Goal: Task Accomplishment & Management: Complete application form

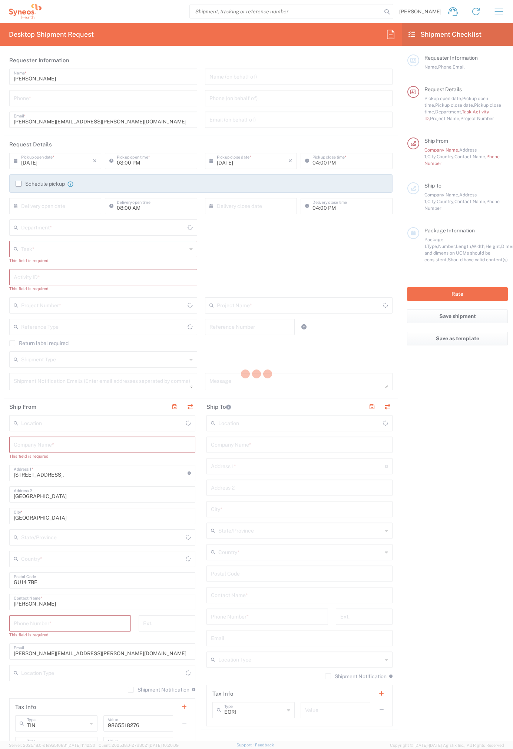
type input "[GEOGRAPHIC_DATA]"
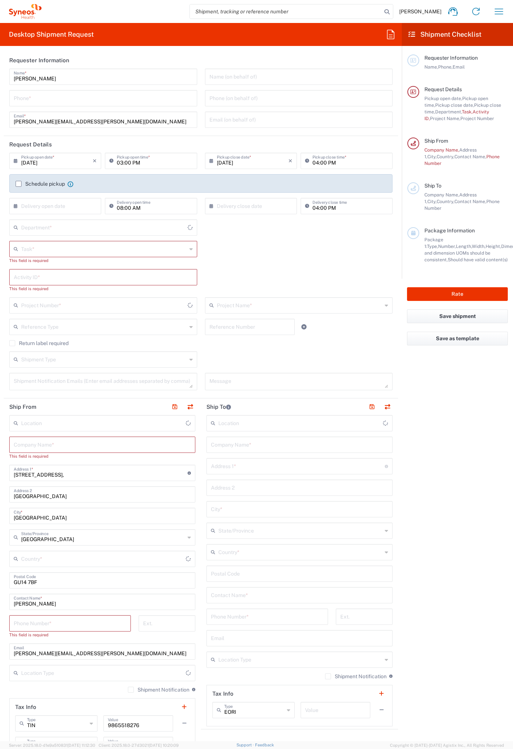
type input "4510"
type input "[GEOGRAPHIC_DATA]"
type input "Syneos Health UK Limited"
click at [387, 27] on agx-form-header "Desktop Shipment Request" at bounding box center [201, 34] width 402 height 23
click at [393, 33] on icon at bounding box center [391, 35] width 12 height 12
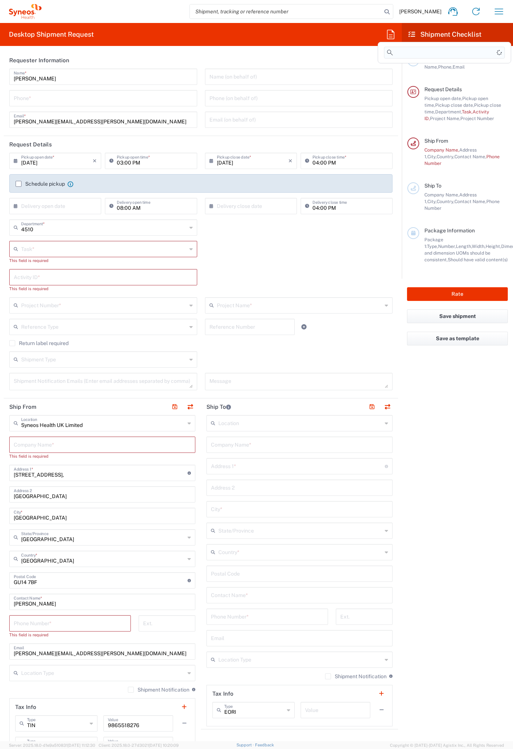
click at [396, 48] on input at bounding box center [444, 53] width 121 height 12
type input "[PERSON_NAME]"
click at [396, 87] on div "[PERSON_NAME]" at bounding box center [445, 87] width 130 height 10
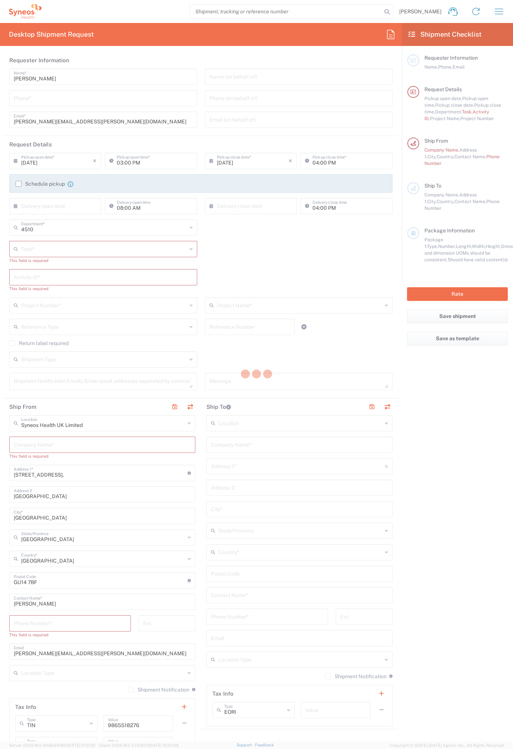
type input "07812176749"
type input "Break/Fix"
type input "."
type input "2017 4510-IT Operations"
type input "Project"
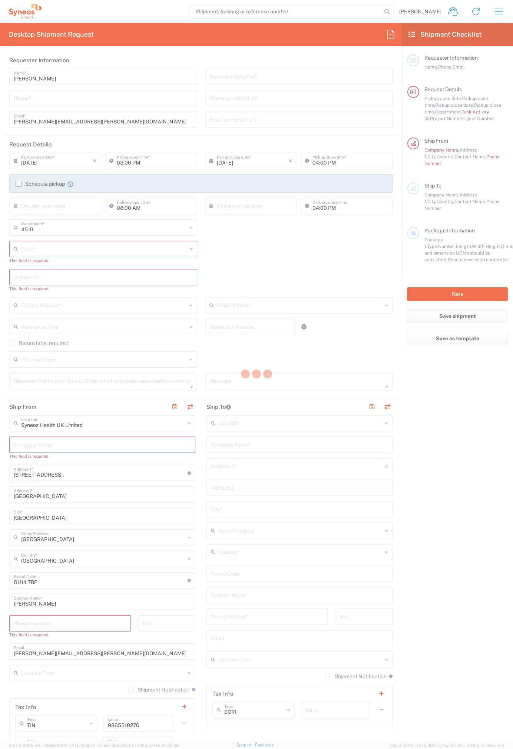
type input "2017.4510_IT_[MEDICAL_DATA]"
type input "Syneos Health"
type input "[STREET_ADDRESS]"
type input "Bracknell"
type input "RG12 7NU"
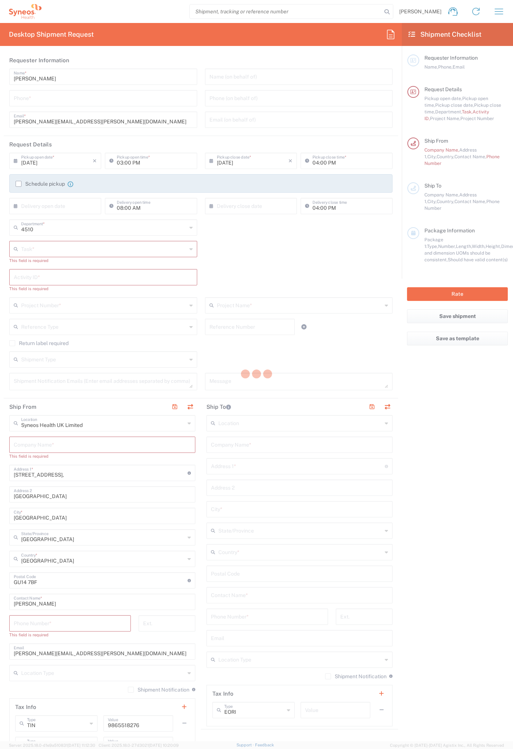
type input "07812176749"
type input "Residential/Home"
type input "Syneos Health"
type input "[STREET_ADDRESS]"
type input "Uxbridge"
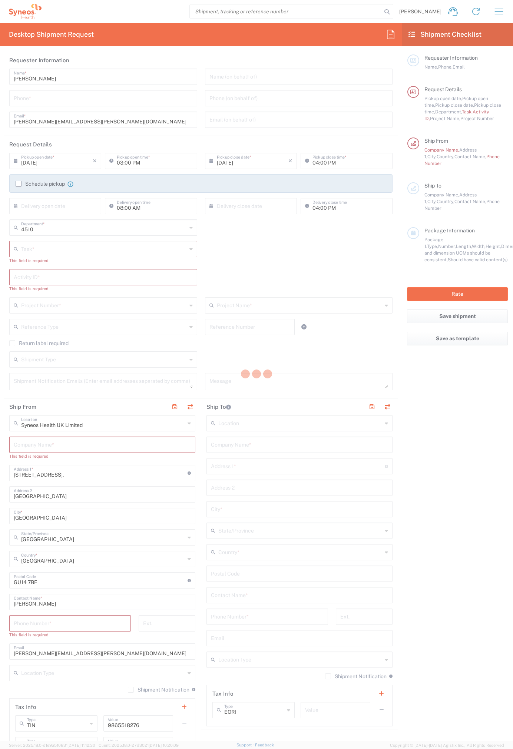
type input "[GEOGRAPHIC_DATA]"
type input "UB10 9PR"
type input "[PERSON_NAME]"
type input "07971261187"
type input "[PERSON_NAME][EMAIL_ADDRESS][PERSON_NAME][DOMAIN_NAME]"
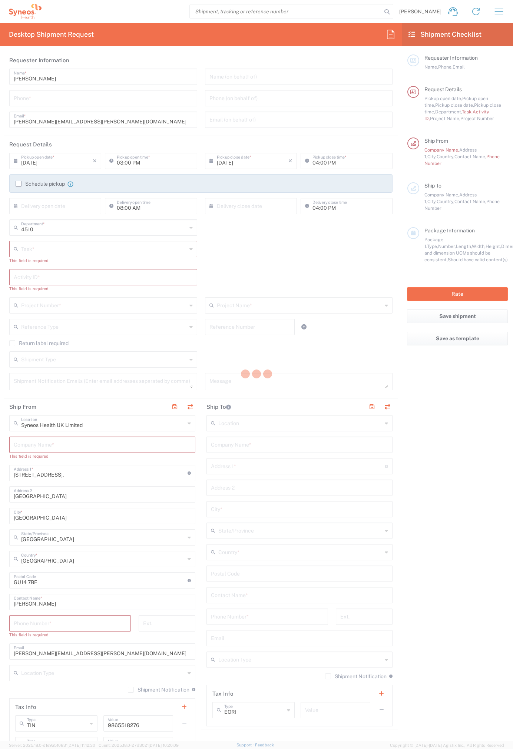
type input "Residential/Home"
type input "Adult Signature Required"
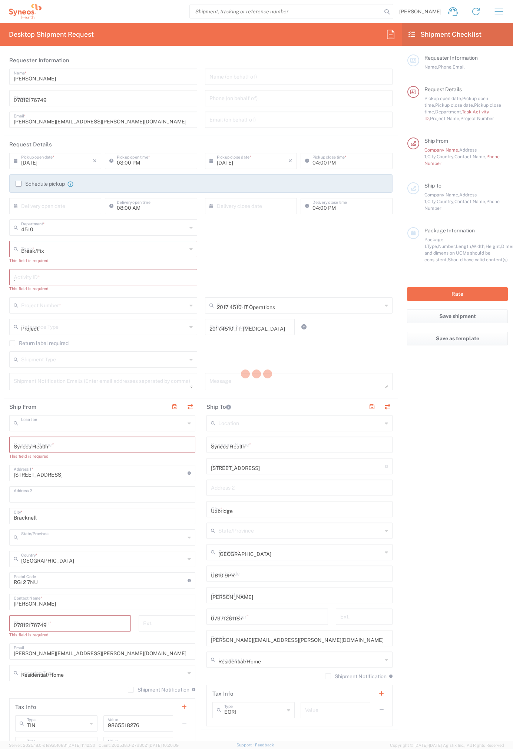
type input "Sender/Shipper"
type input "12:00 PM"
type textarea "[PERSON_NAME][EMAIL_ADDRESS][PERSON_NAME][DOMAIN_NAME]"
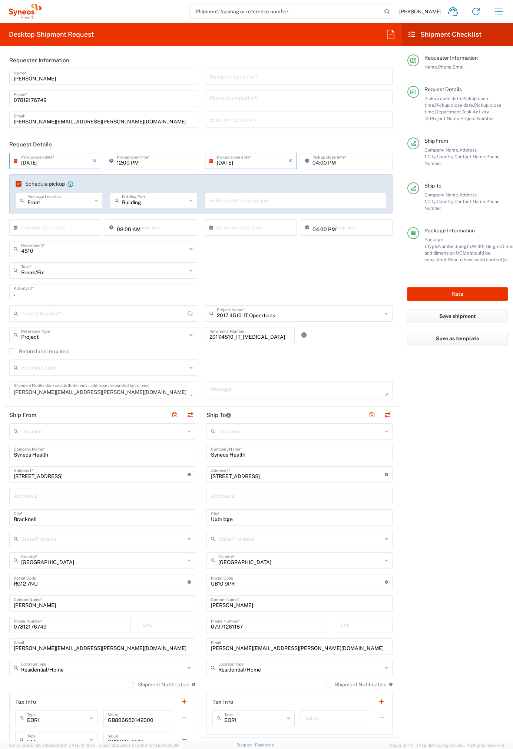
type input "Medium Box"
type input "2017.4510_IT_[MEDICAL_DATA]"
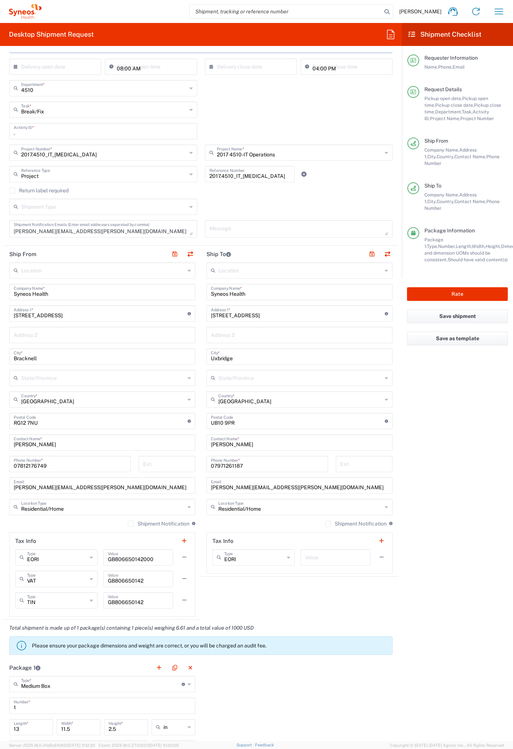
scroll to position [167, 0]
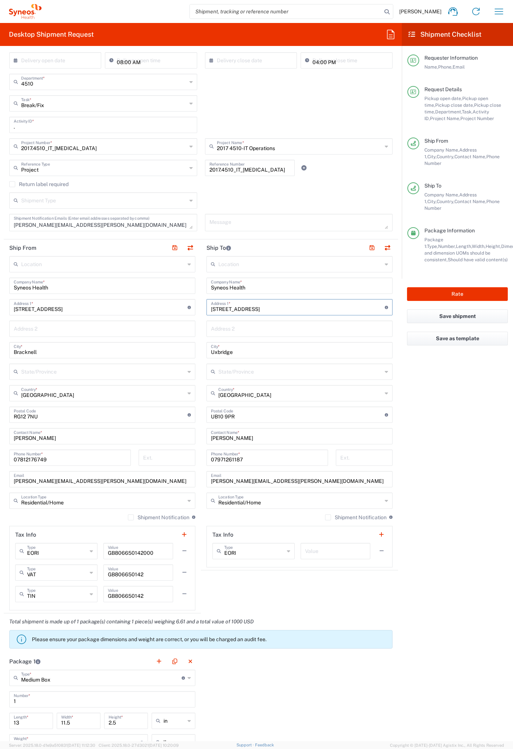
drag, startPoint x: 259, startPoint y: 308, endPoint x: 194, endPoint y: 308, distance: 65.6
click at [194, 308] on div "Ship From Location [PERSON_NAME] LLC-[GEOGRAPHIC_DATA] [GEOGRAPHIC_DATA] [GEOGR…" at bounding box center [201, 426] width 394 height 374
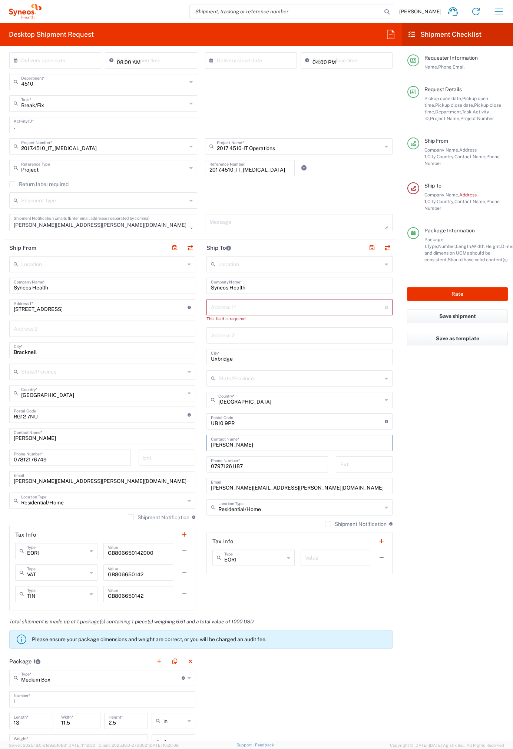
drag, startPoint x: 249, startPoint y: 446, endPoint x: 191, endPoint y: 442, distance: 58.3
click at [191, 442] on div "Ship From Location [PERSON_NAME] LLC-[GEOGRAPHIC_DATA] [GEOGRAPHIC_DATA] [GEOGR…" at bounding box center [201, 426] width 394 height 374
paste input "Tanuku, Parvathi"
click at [238, 445] on input "Tanuku, Parvathi" at bounding box center [299, 442] width 177 height 13
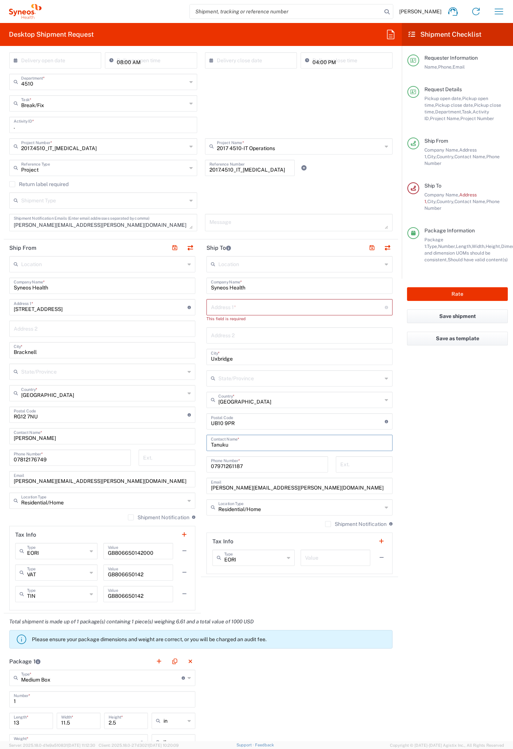
scroll to position [0, 0]
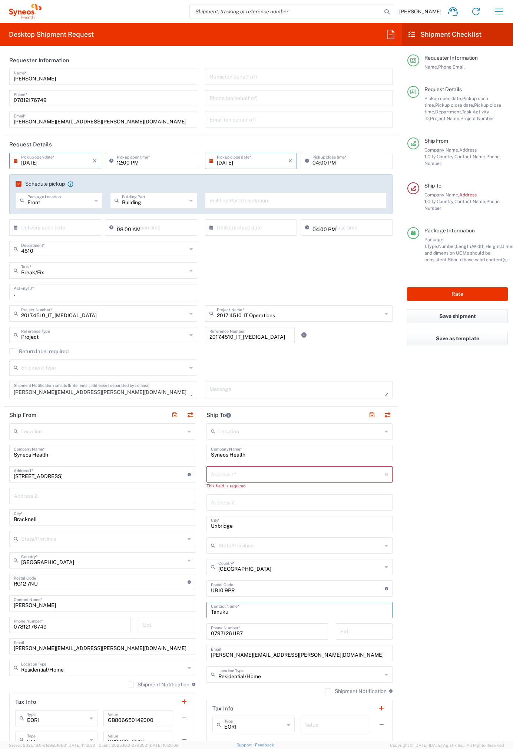
click at [207, 612] on div "[PERSON_NAME] Contact Name *" at bounding box center [299, 610] width 186 height 16
click at [211, 611] on input "Tanuku" at bounding box center [299, 609] width 177 height 13
paste input "Parvathi"
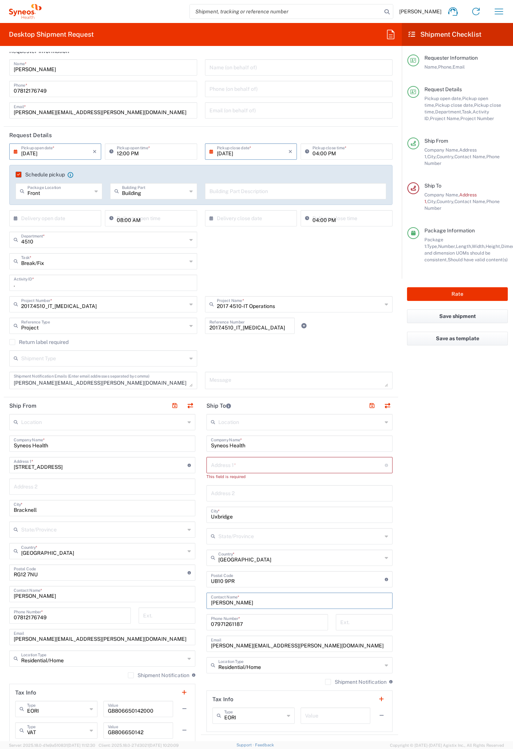
scroll to position [11, 0]
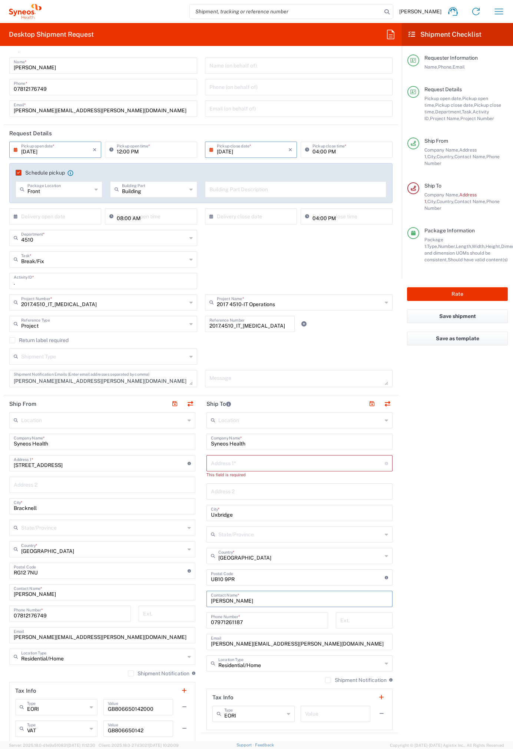
type input "[PERSON_NAME]"
click at [241, 463] on input "text" at bounding box center [298, 462] width 174 height 13
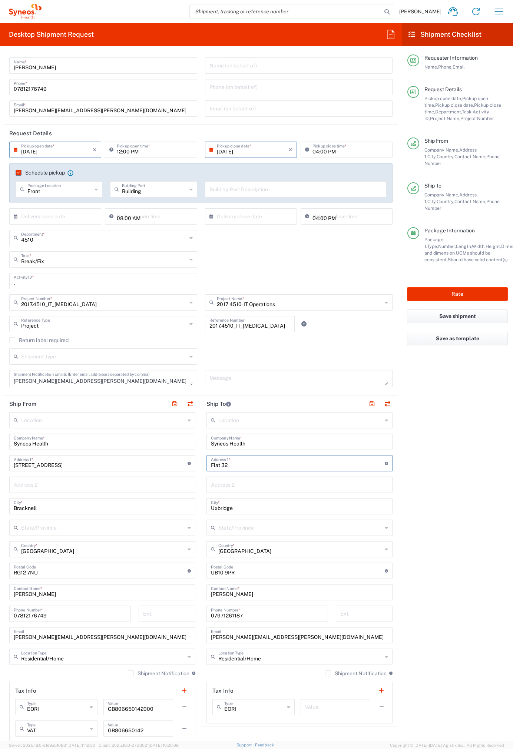
type input "Flat 32"
click at [264, 486] on input "text" at bounding box center [299, 484] width 177 height 13
type input "Galleon Court"
drag, startPoint x: 239, startPoint y: 509, endPoint x: 196, endPoint y: 506, distance: 42.7
click at [196, 506] on div "Ship From Location [PERSON_NAME] LLC-[GEOGRAPHIC_DATA] [GEOGRAPHIC_DATA] [GEOGR…" at bounding box center [201, 582] width 394 height 374
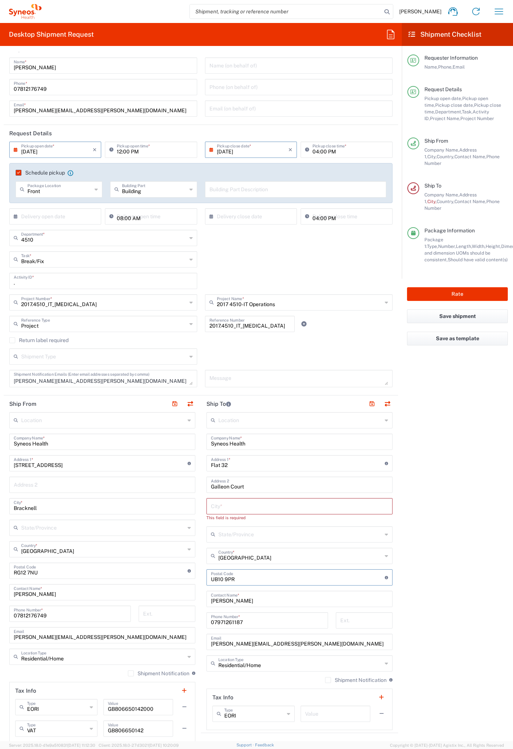
drag, startPoint x: 239, startPoint y: 572, endPoint x: 183, endPoint y: 566, distance: 56.0
click at [183, 566] on div "Ship From Location [PERSON_NAME] LLC-[GEOGRAPHIC_DATA] [GEOGRAPHIC_DATA] [GEOGR…" at bounding box center [201, 582] width 394 height 374
drag, startPoint x: 233, startPoint y: 579, endPoint x: 196, endPoint y: 573, distance: 36.7
click at [196, 573] on div "Ship From Location [PERSON_NAME] LLC-[GEOGRAPHIC_DATA] [GEOGRAPHIC_DATA] [GEOGR…" at bounding box center [201, 582] width 394 height 374
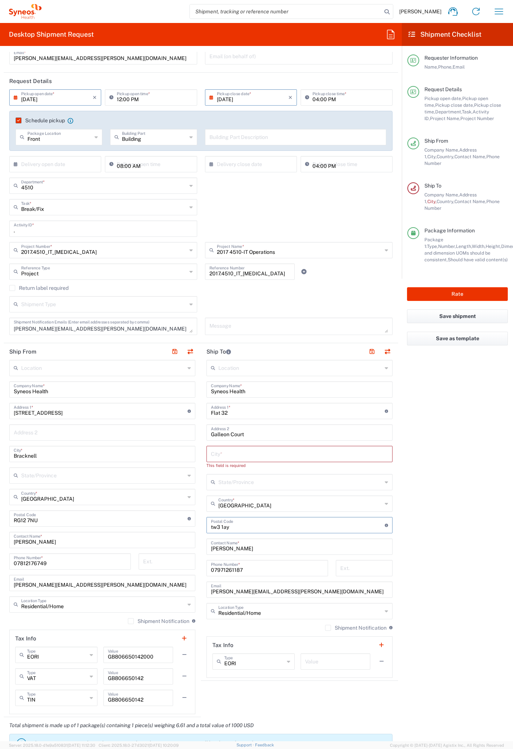
scroll to position [66, 0]
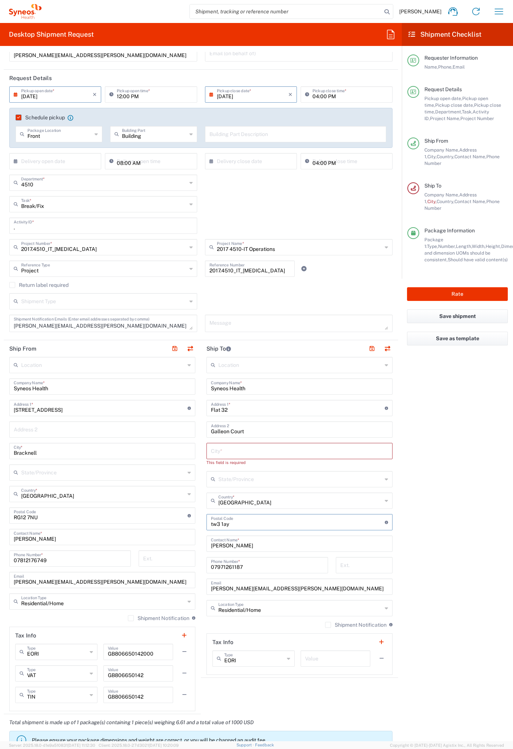
type input "tw3 1ay"
drag, startPoint x: 270, startPoint y: 566, endPoint x: 188, endPoint y: 567, distance: 81.6
click at [188, 567] on div "Ship From Location [PERSON_NAME] LLC-[GEOGRAPHIC_DATA] [GEOGRAPHIC_DATA] [GEOGR…" at bounding box center [201, 527] width 394 height 374
type input "077442796600"
drag, startPoint x: 295, startPoint y: 590, endPoint x: 196, endPoint y: 585, distance: 99.1
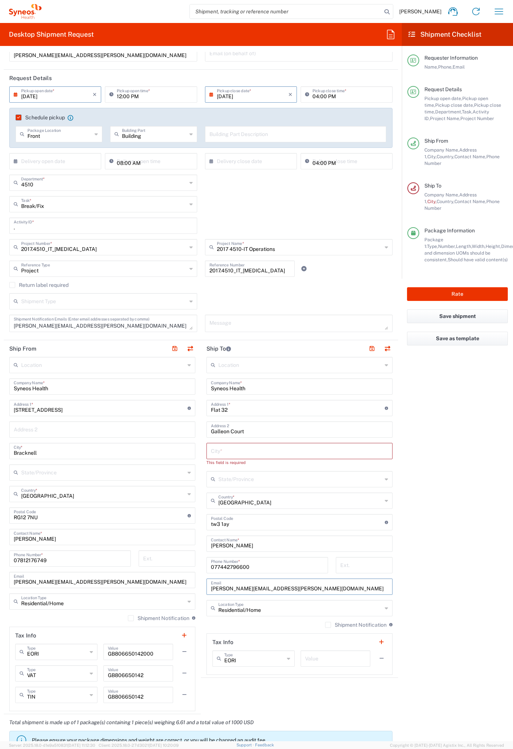
click at [196, 585] on div "Ship From Location [PERSON_NAME] LLC-[GEOGRAPHIC_DATA] [GEOGRAPHIC_DATA] [GEOGR…" at bounding box center [201, 527] width 394 height 374
paste input "parvathi.tanuku"
type input "[EMAIL_ADDRESS][DOMAIN_NAME]"
click at [455, 192] on div "Company Name, Address [GEOGRAPHIC_DATA], Contact Name, Phone Number" at bounding box center [465, 202] width 83 height 20
click at [218, 450] on input "text" at bounding box center [299, 450] width 177 height 13
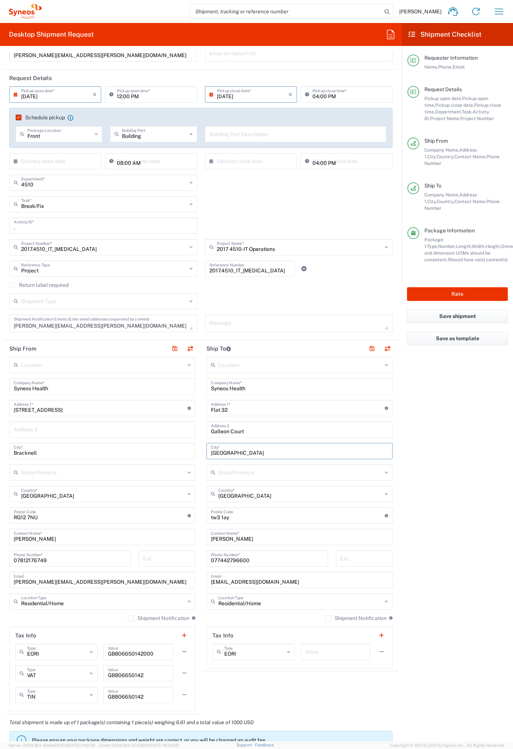
type input "[GEOGRAPHIC_DATA]"
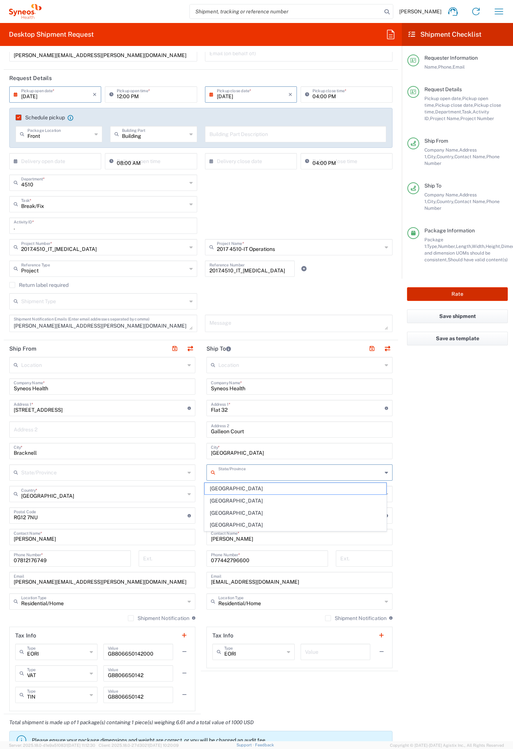
click at [460, 287] on button "Rate" at bounding box center [457, 294] width 101 height 14
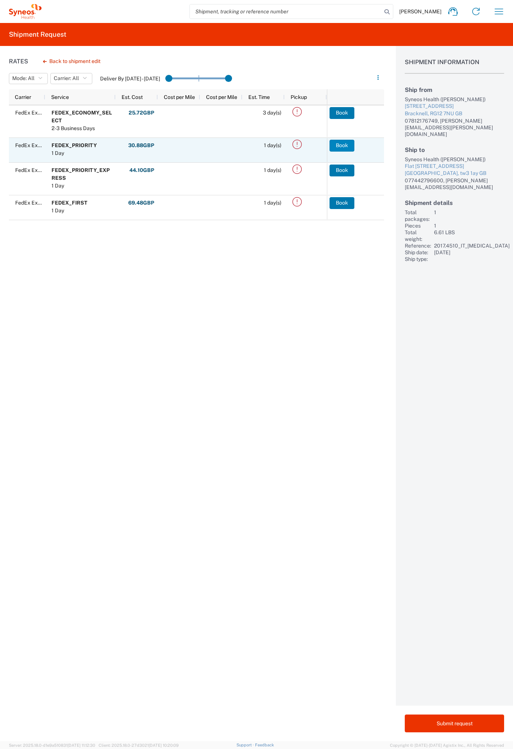
click at [341, 146] on button "Book" at bounding box center [342, 146] width 25 height 12
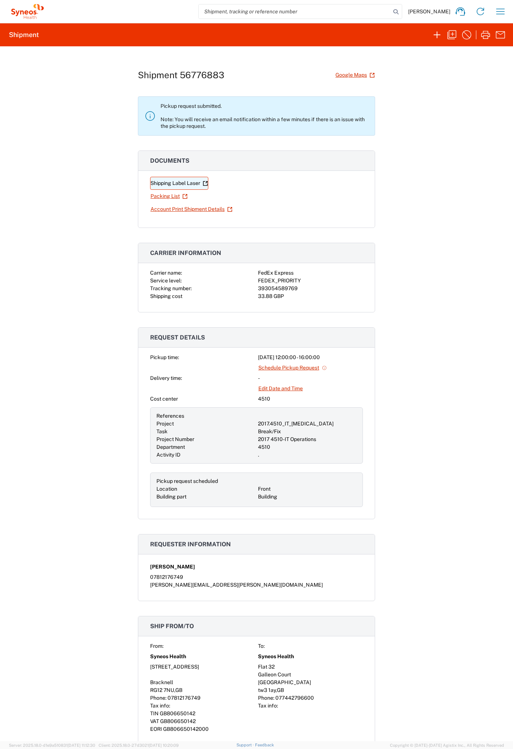
click at [178, 180] on link "Shipping Label Laser" at bounding box center [179, 183] width 58 height 13
click at [430, 224] on div "Shipment 56776883 Google Maps Pickup request submitted. Note: You will receive …" at bounding box center [256, 393] width 513 height 695
